Goal: Find specific page/section: Find specific page/section

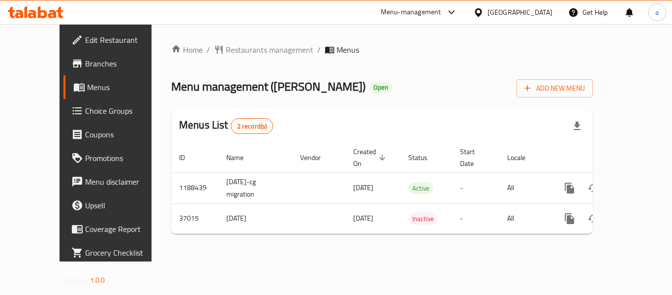
click at [541, 8] on div "[GEOGRAPHIC_DATA]" at bounding box center [520, 12] width 65 height 11
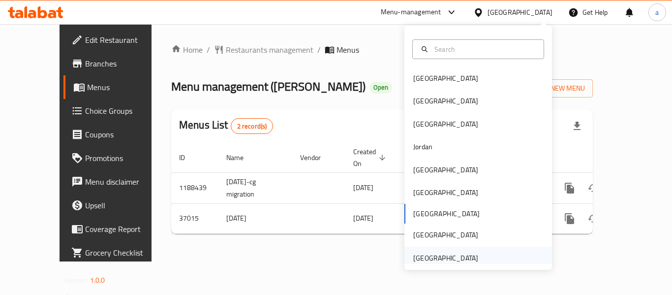
click at [448, 259] on div "[GEOGRAPHIC_DATA]" at bounding box center [445, 257] width 65 height 11
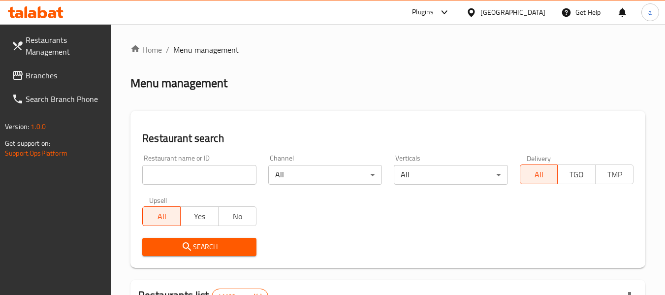
click at [62, 79] on span "Branches" at bounding box center [65, 75] width 78 height 12
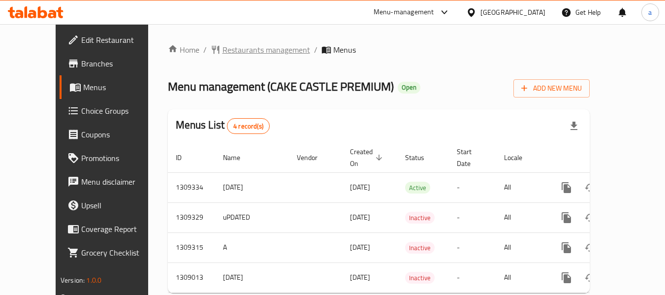
click at [236, 49] on span "Restaurants management" at bounding box center [266, 50] width 88 height 12
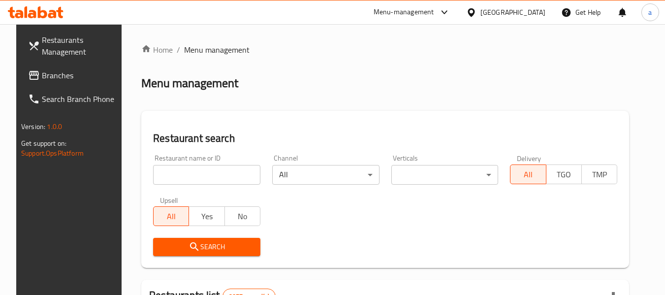
click at [193, 175] on input "search" at bounding box center [206, 175] width 107 height 20
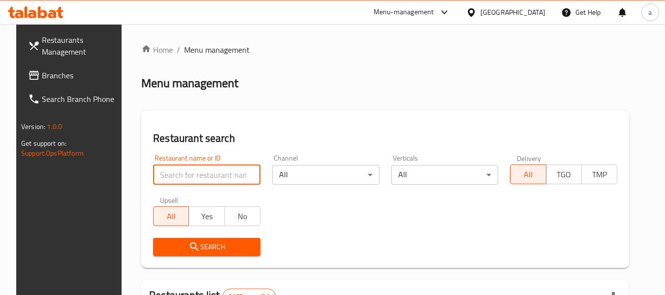
paste input "705131"
type input "705131"
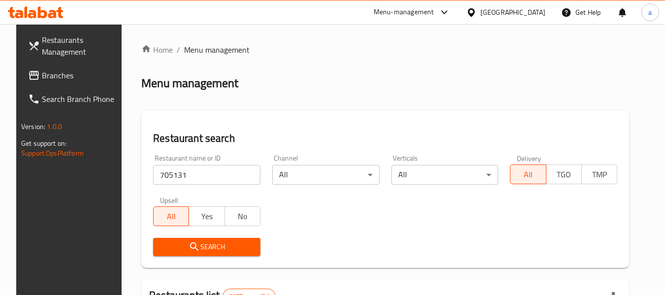
click at [226, 250] on span "Search" at bounding box center [207, 247] width 92 height 12
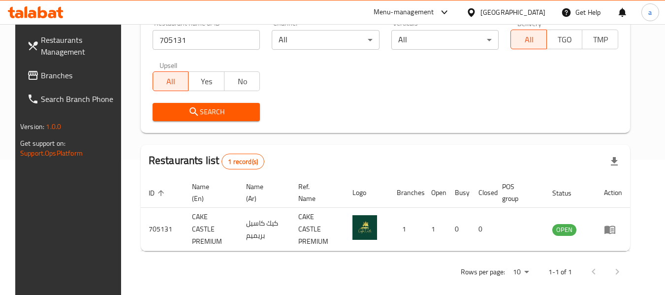
scroll to position [136, 0]
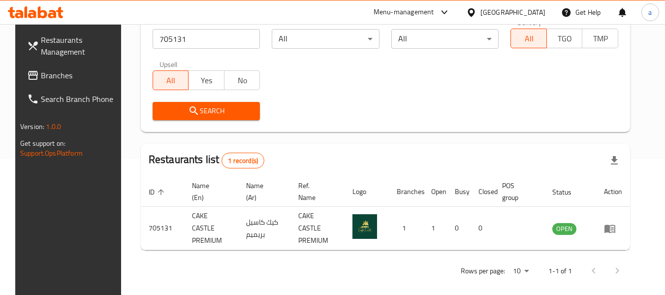
click at [532, 12] on div "[GEOGRAPHIC_DATA]" at bounding box center [512, 12] width 65 height 11
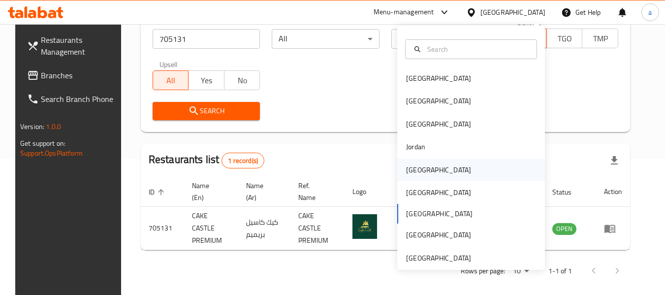
click at [494, 176] on div "[GEOGRAPHIC_DATA]" at bounding box center [471, 169] width 148 height 23
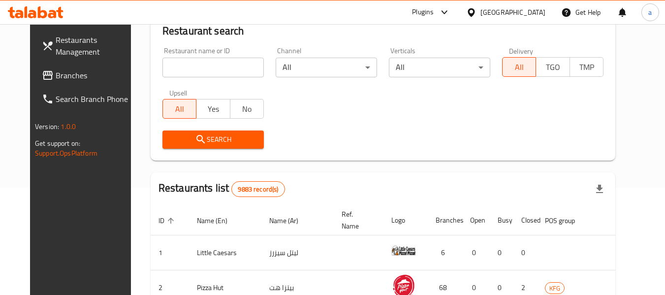
scroll to position [136, 0]
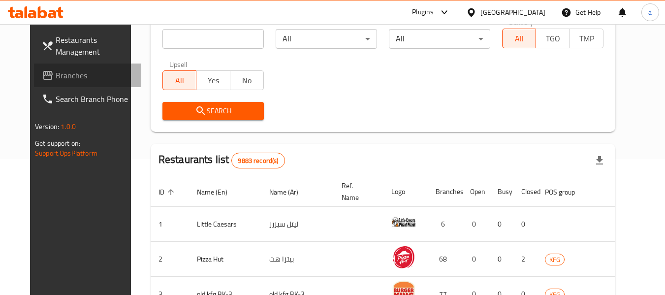
click at [56, 79] on span "Branches" at bounding box center [95, 75] width 78 height 12
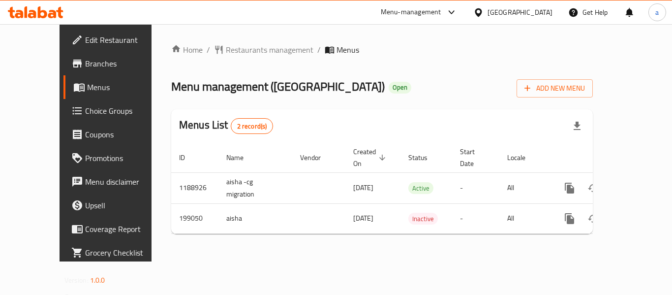
click at [235, 46] on span "Restaurants management" at bounding box center [270, 50] width 88 height 12
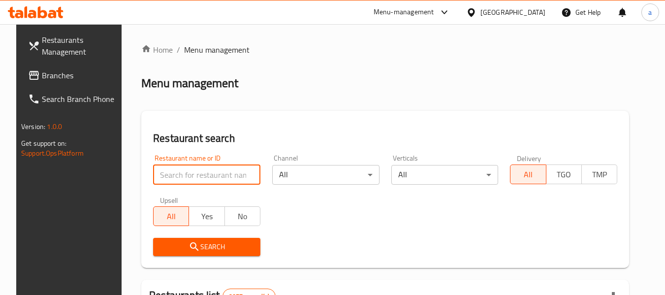
click at [174, 172] on input "search" at bounding box center [206, 175] width 107 height 20
paste input "620964"
type input "620964"
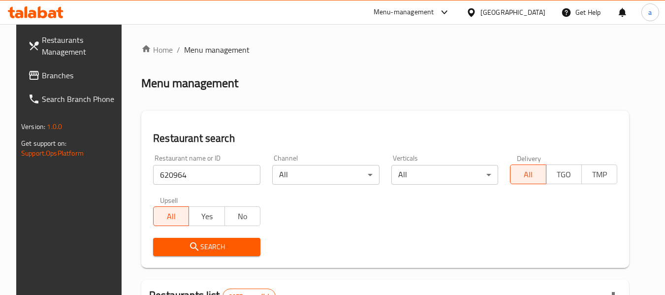
click at [206, 251] on span "Search" at bounding box center [207, 247] width 92 height 12
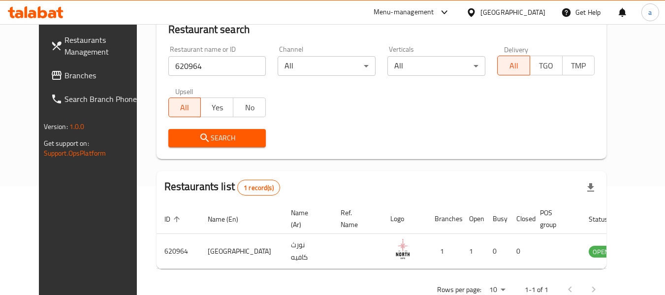
scroll to position [136, 0]
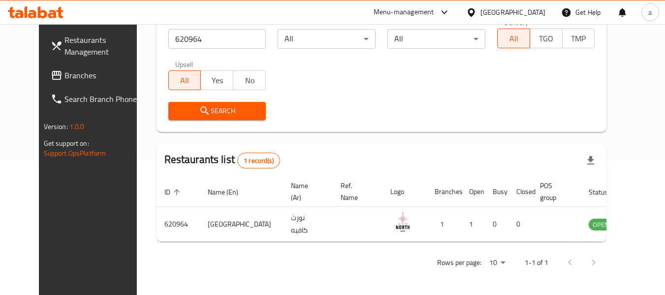
click at [474, 11] on icon at bounding box center [470, 12] width 7 height 8
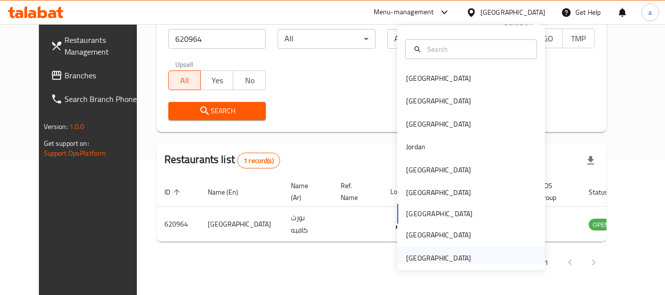
click at [418, 257] on div "[GEOGRAPHIC_DATA]" at bounding box center [438, 257] width 65 height 11
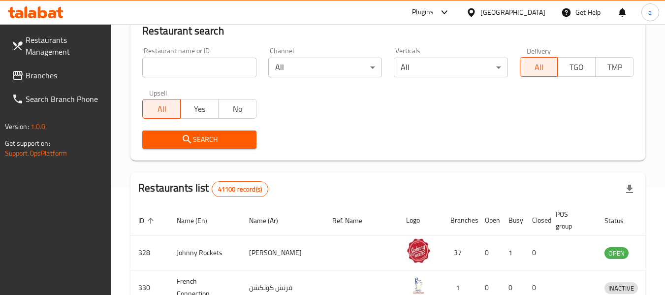
scroll to position [136, 0]
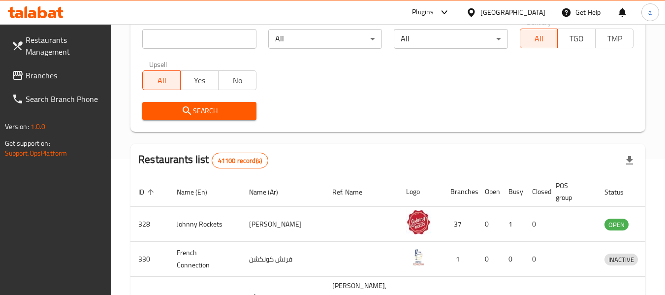
click at [54, 74] on span "Branches" at bounding box center [65, 75] width 78 height 12
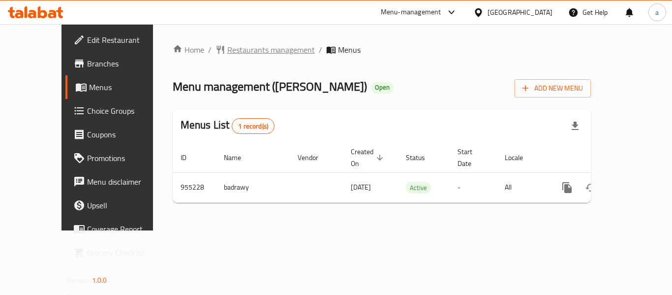
click at [252, 52] on span "Restaurants management" at bounding box center [271, 50] width 88 height 12
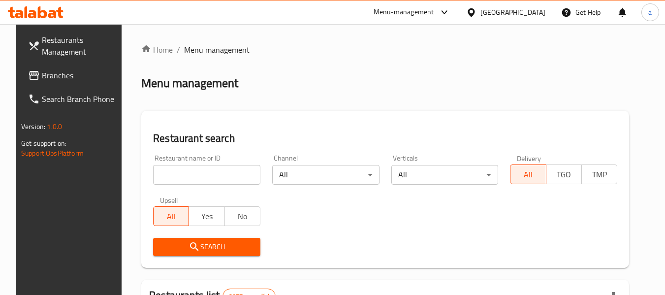
click at [190, 171] on input "search" at bounding box center [206, 175] width 107 height 20
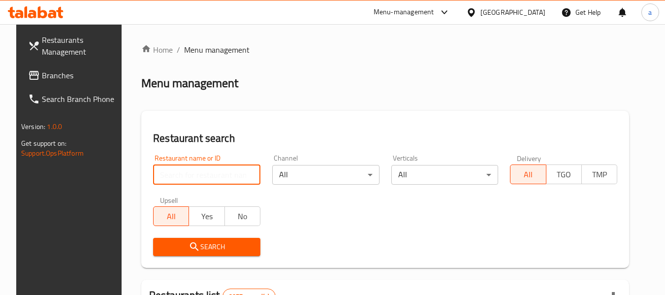
paste input "659503"
type input "659503"
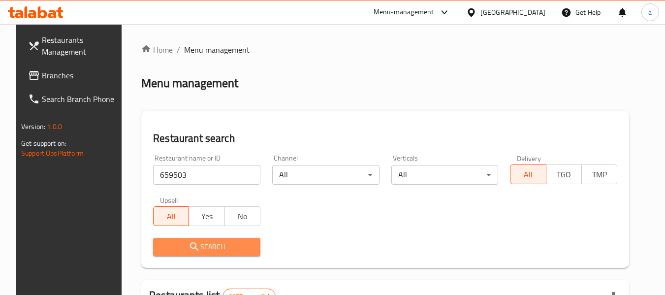
click at [222, 252] on span "Search" at bounding box center [207, 247] width 92 height 12
click at [222, 252] on div at bounding box center [332, 147] width 665 height 295
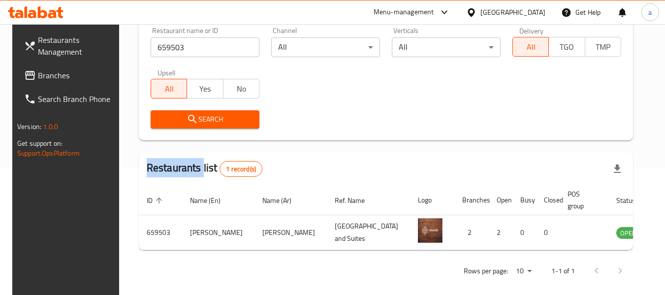
scroll to position [132, 0]
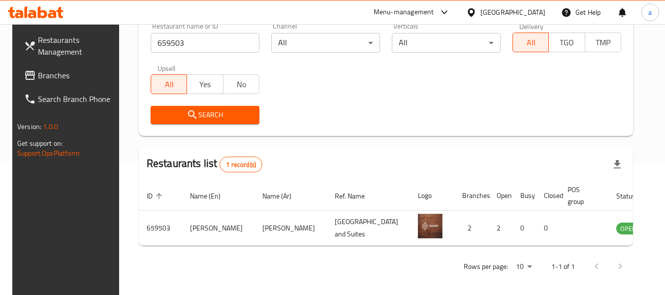
drag, startPoint x: 532, startPoint y: 14, endPoint x: 532, endPoint y: 20, distance: 5.9
click at [532, 14] on div "[GEOGRAPHIC_DATA]" at bounding box center [512, 12] width 65 height 11
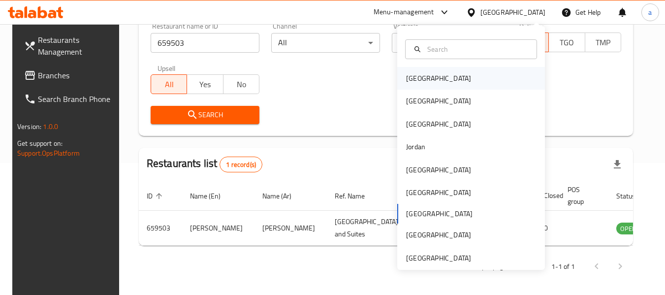
click at [429, 82] on div "[GEOGRAPHIC_DATA]" at bounding box center [438, 78] width 81 height 23
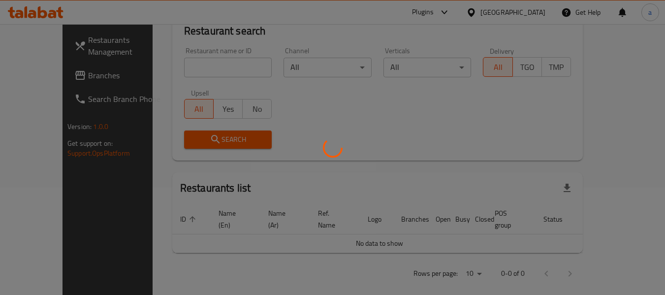
scroll to position [132, 0]
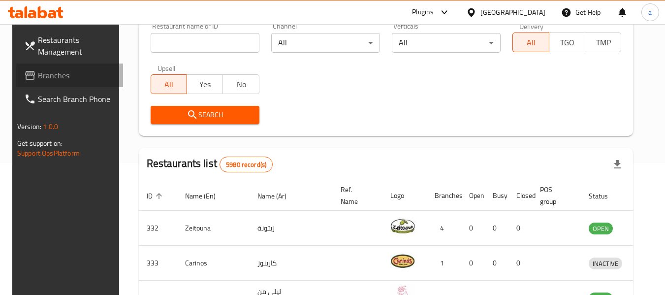
click at [53, 75] on span "Branches" at bounding box center [77, 75] width 78 height 12
